Goal: Task Accomplishment & Management: Use online tool/utility

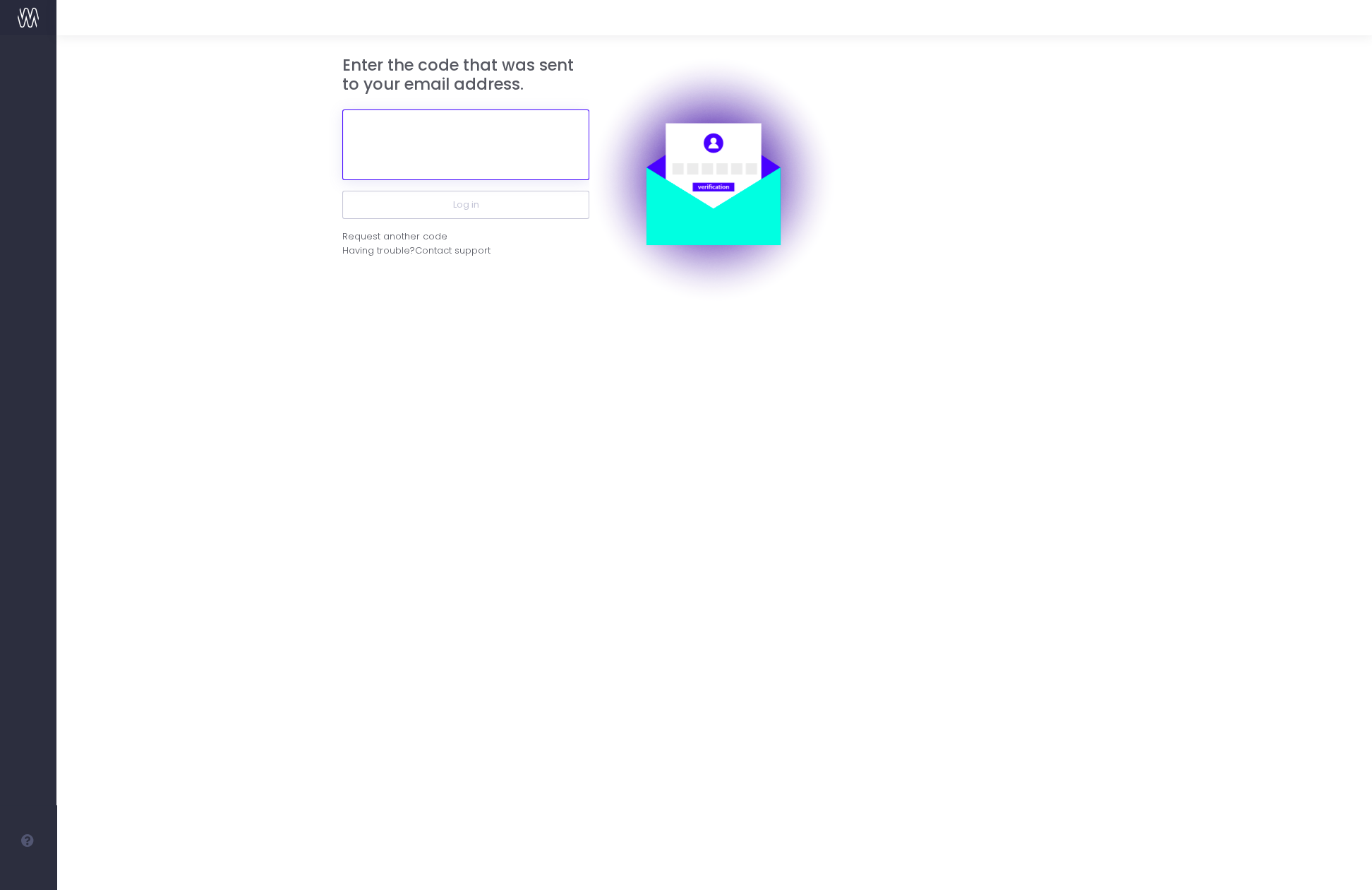
click at [394, 154] on input "text" at bounding box center [466, 144] width 247 height 71
paste input "708810"
type input "708810"
click at [343, 191] on button "Log in" at bounding box center [466, 205] width 247 height 28
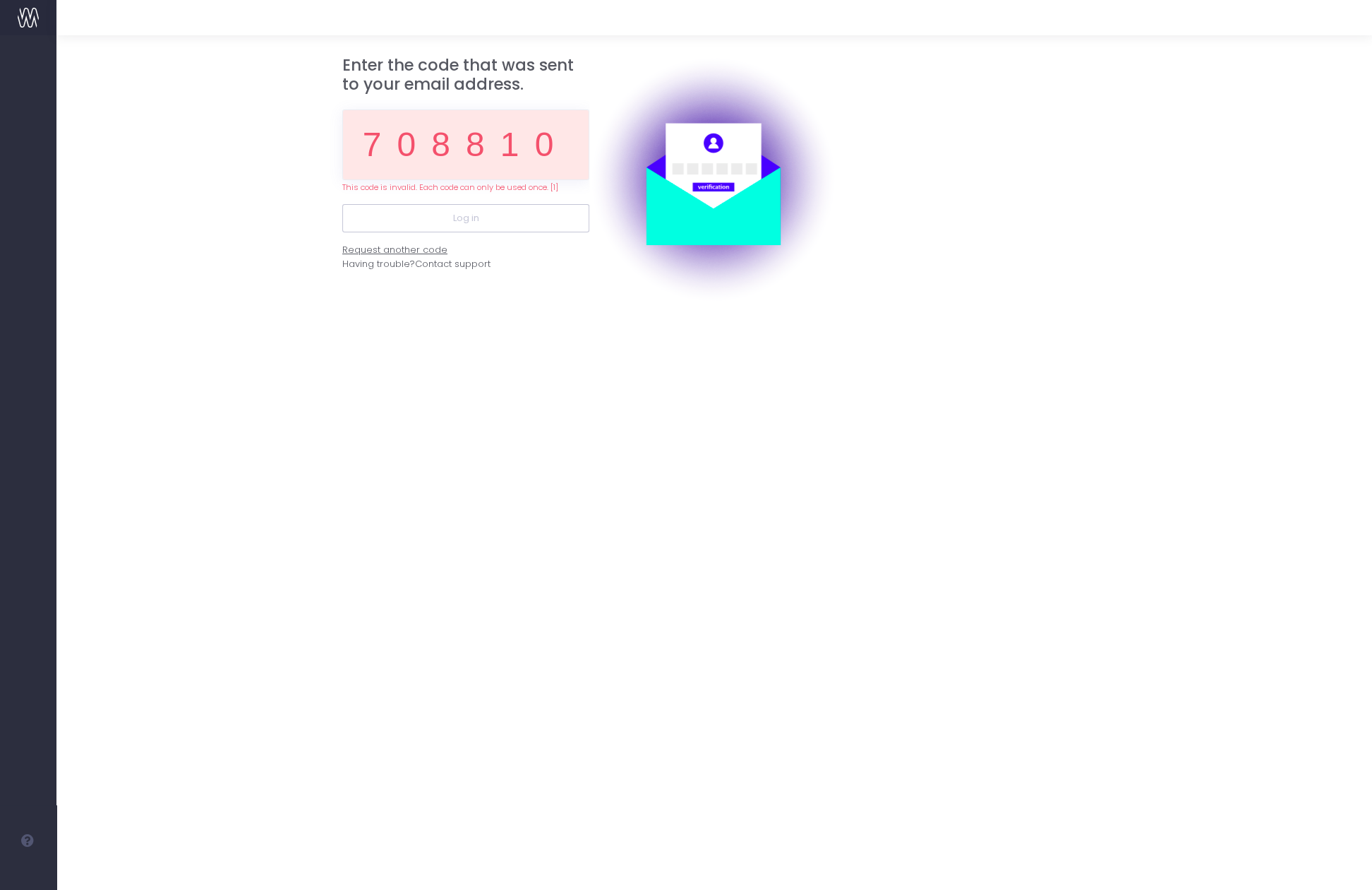
click at [434, 250] on div "Request another code" at bounding box center [395, 250] width 105 height 14
click at [542, 148] on input "708810" at bounding box center [466, 144] width 247 height 71
paste input "21018"
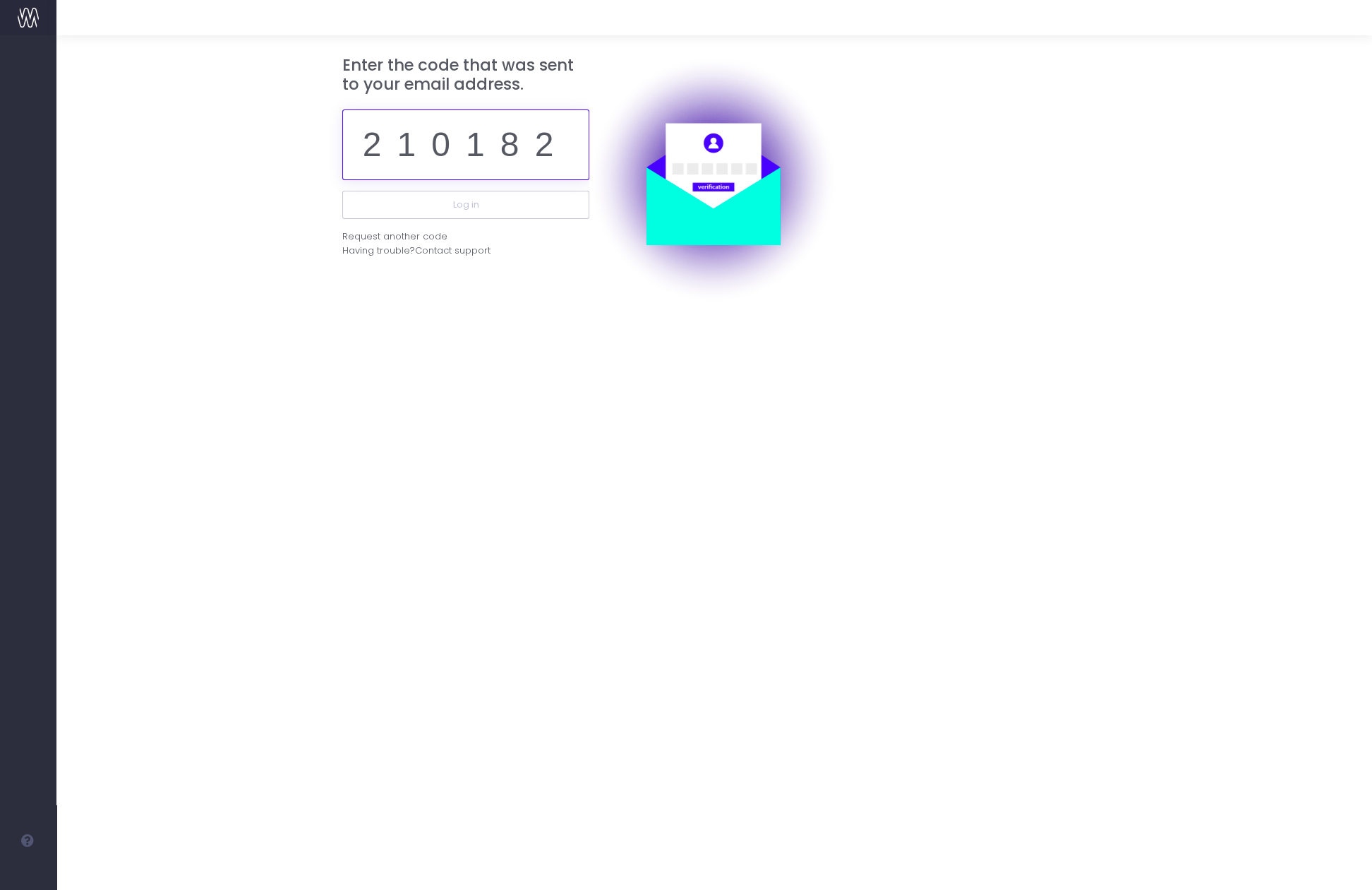
type input "210182"
click at [343, 191] on button "Log in" at bounding box center [466, 205] width 247 height 28
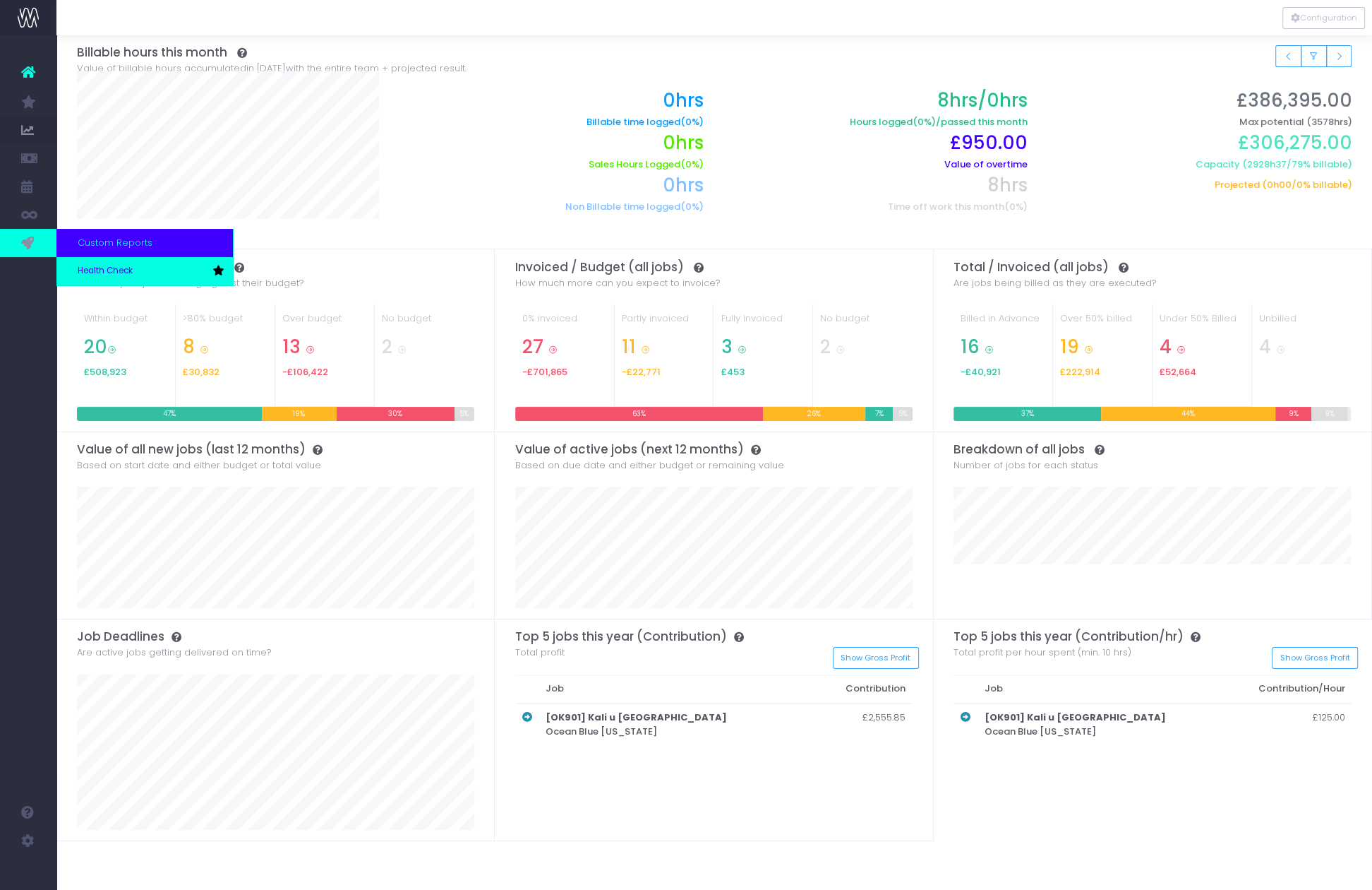
click at [93, 273] on span "Health Check" at bounding box center [105, 271] width 55 height 13
